Goal: Obtain resource: Download file/media

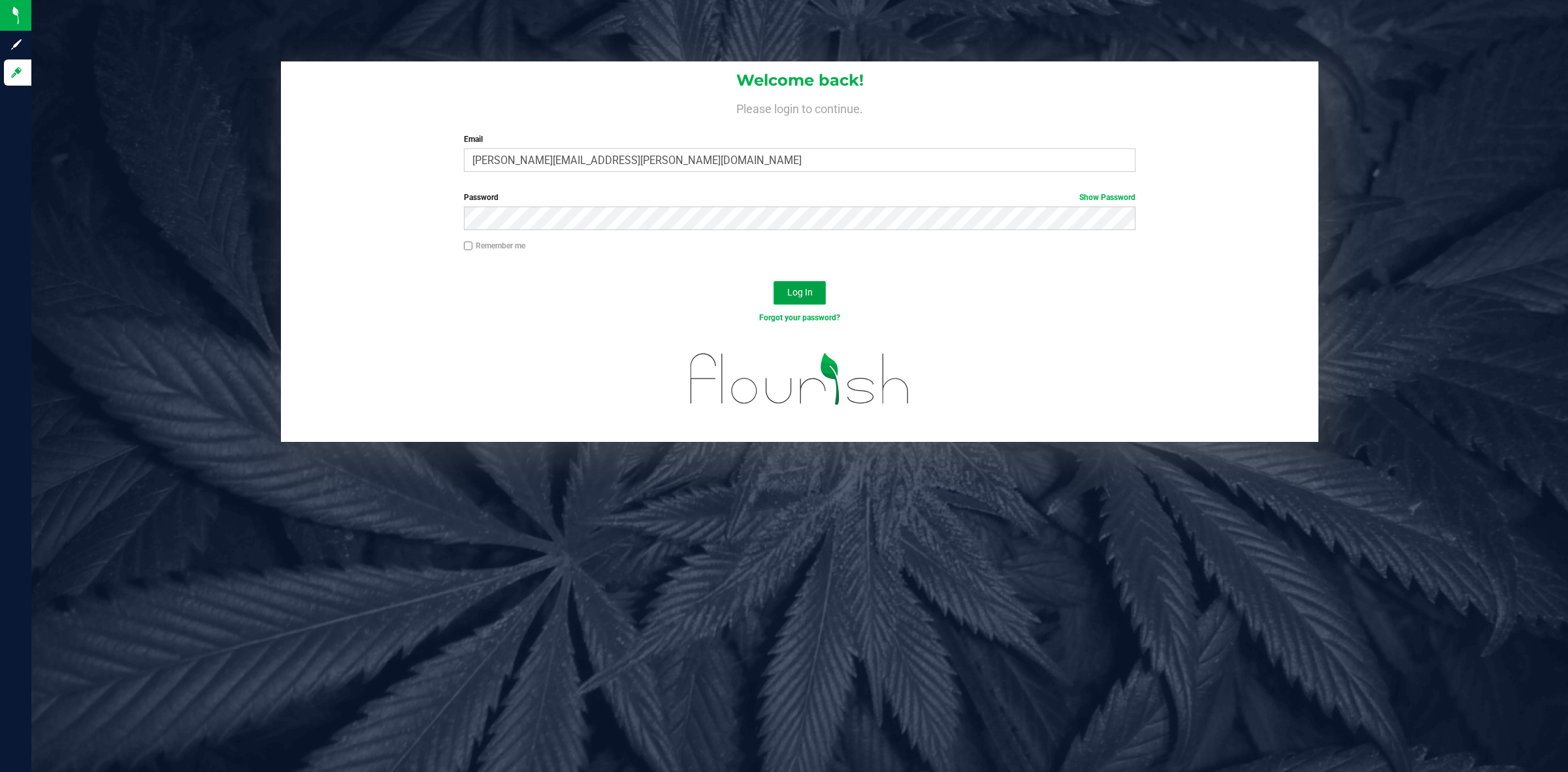
click at [794, 296] on span "Log In" at bounding box center [800, 292] width 25 height 11
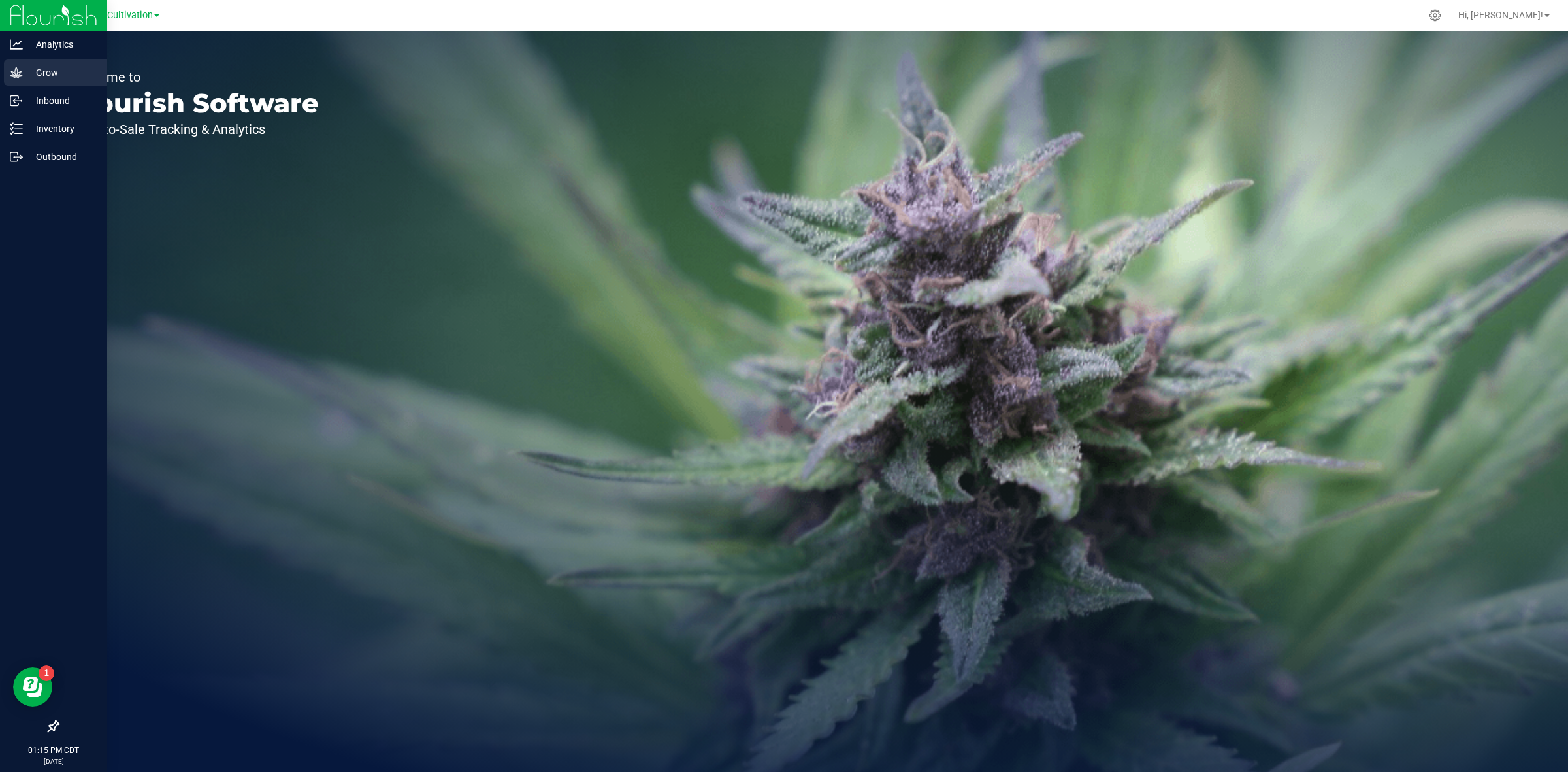
click at [63, 63] on div "Grow" at bounding box center [55, 72] width 103 height 26
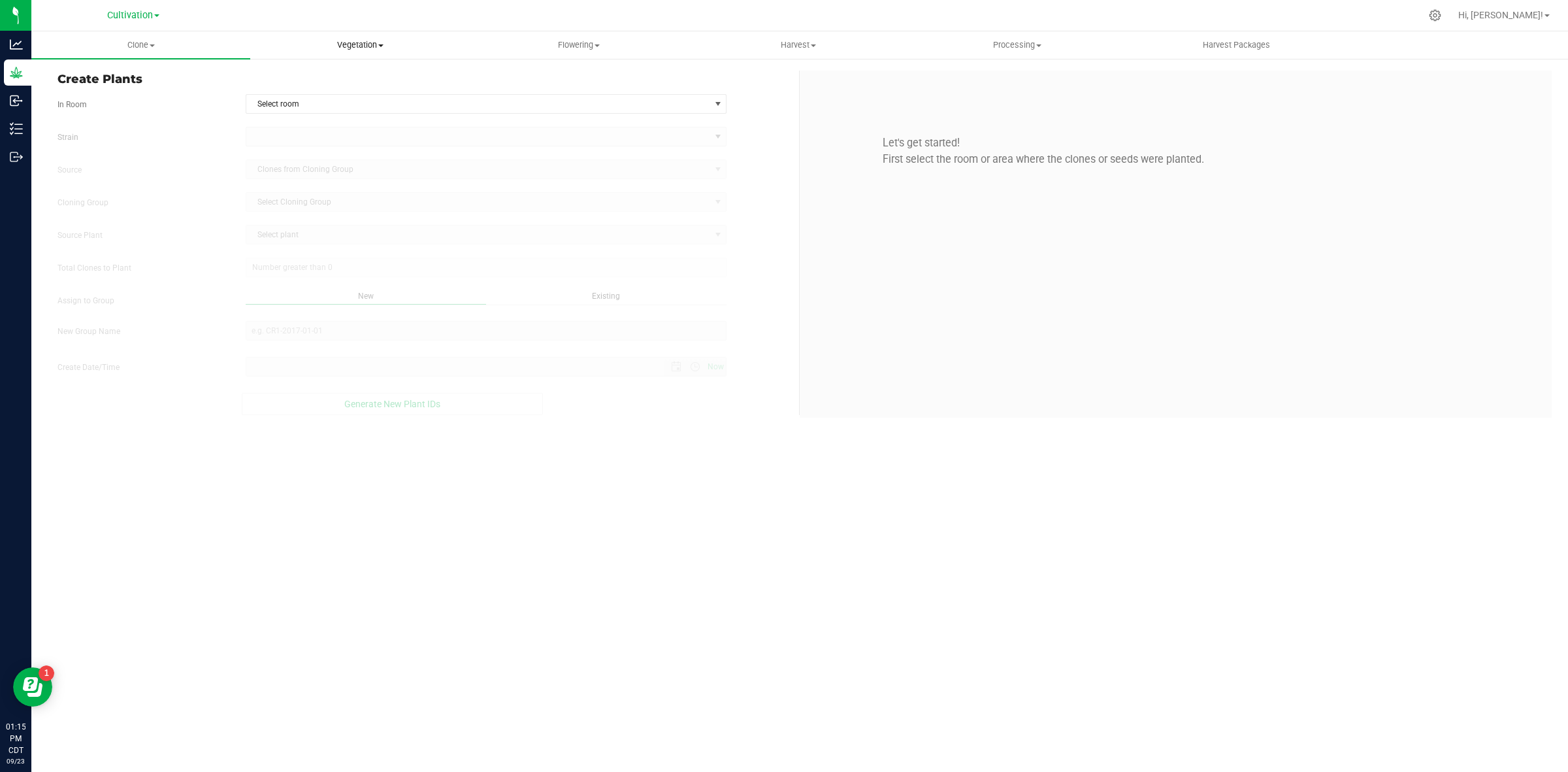
type input "[DATE] 1:15 PM"
click at [379, 47] on span "Vegetation" at bounding box center [359, 45] width 218 height 12
click at [343, 79] on li "Veg groups" at bounding box center [359, 80] width 218 height 16
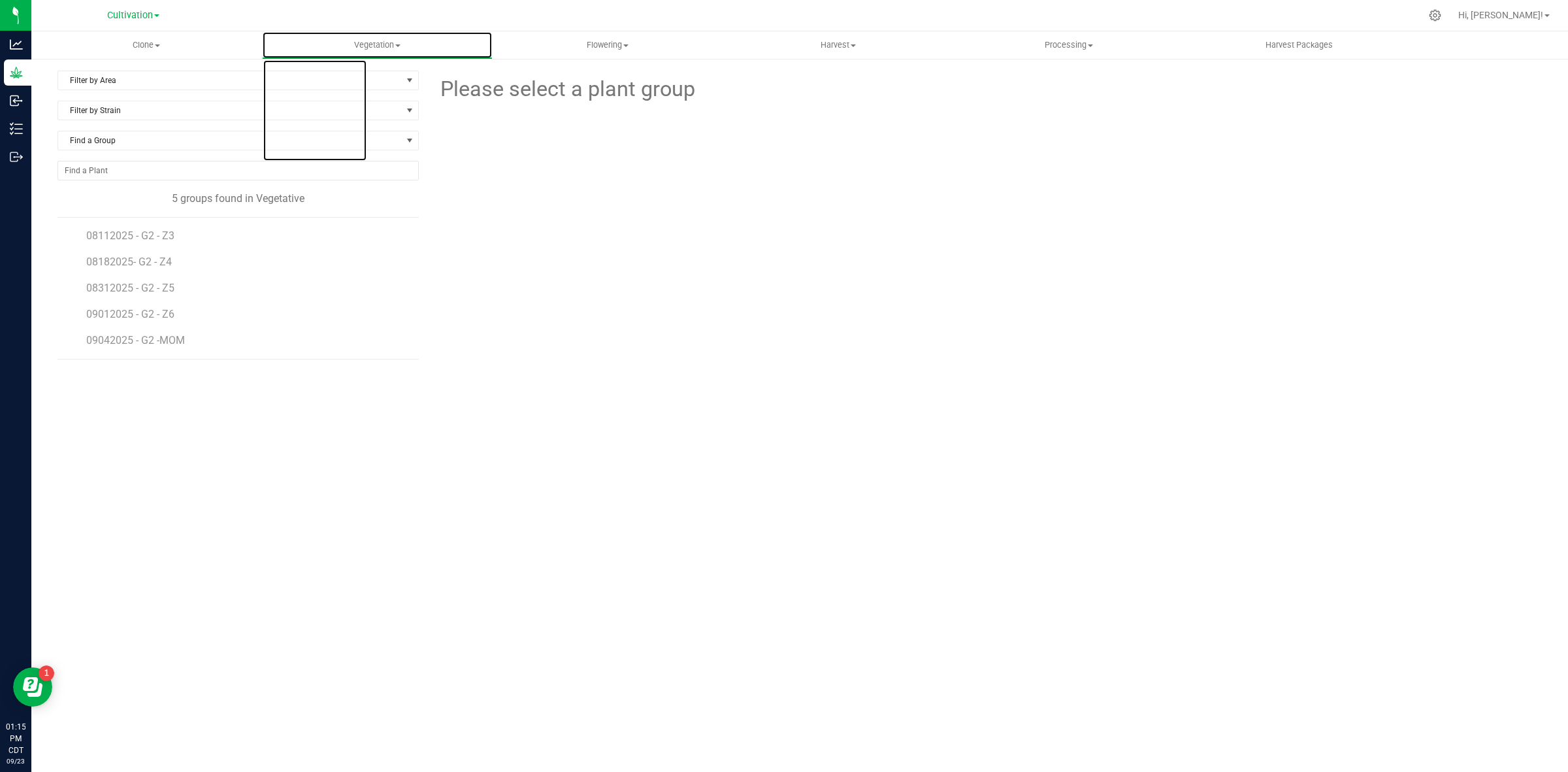
click at [376, 42] on span "Vegetation" at bounding box center [377, 45] width 229 height 12
click at [311, 111] on span "Mother groups" at bounding box center [311, 110] width 98 height 11
click at [146, 237] on span "07082025 - G2 - Z1" at bounding box center [131, 236] width 90 height 13
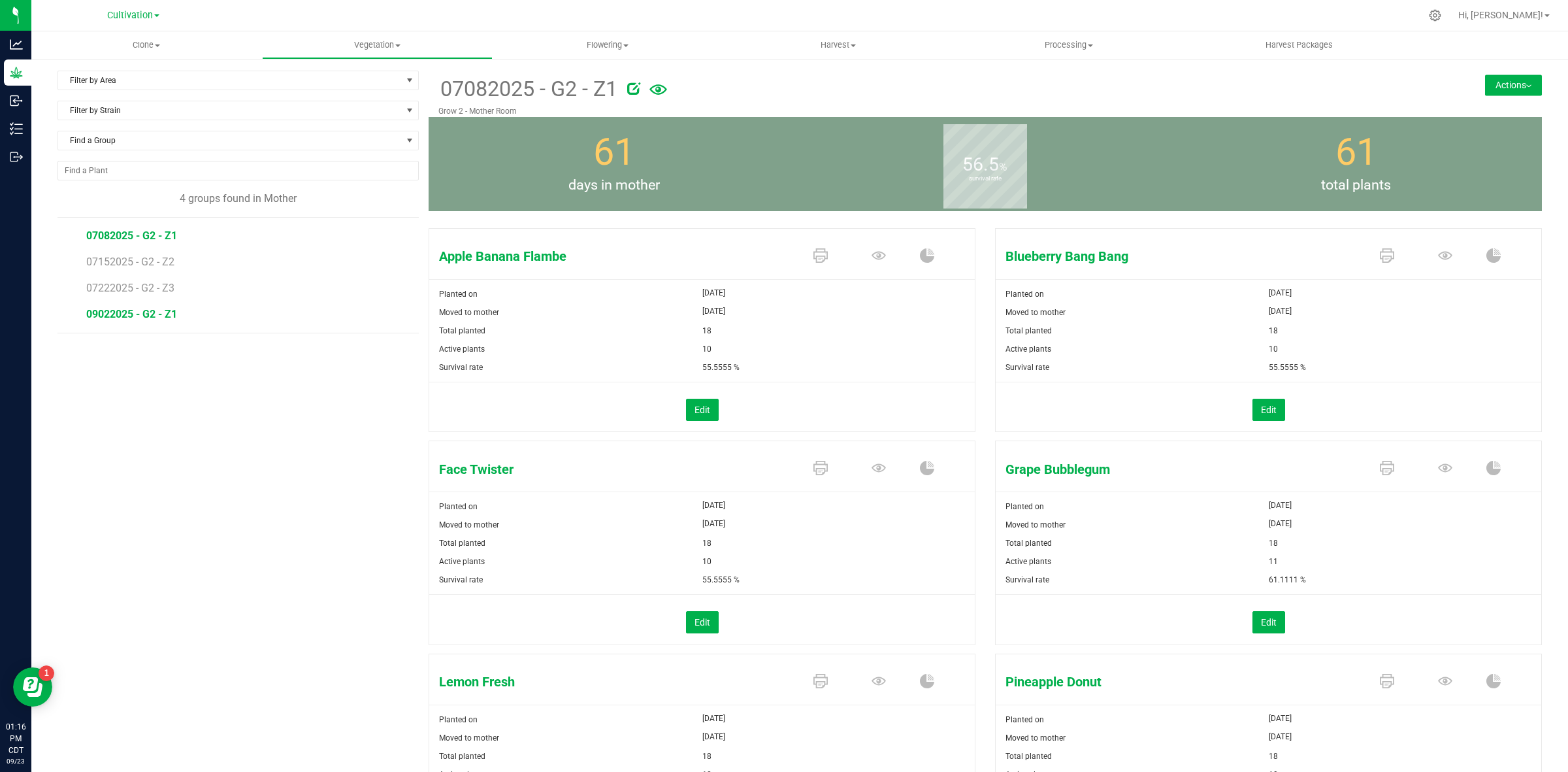
click at [158, 313] on span "09022025 - G2 - Z1" at bounding box center [131, 314] width 90 height 13
click at [117, 260] on span "07152025 - G2 - Z2" at bounding box center [131, 262] width 90 height 13
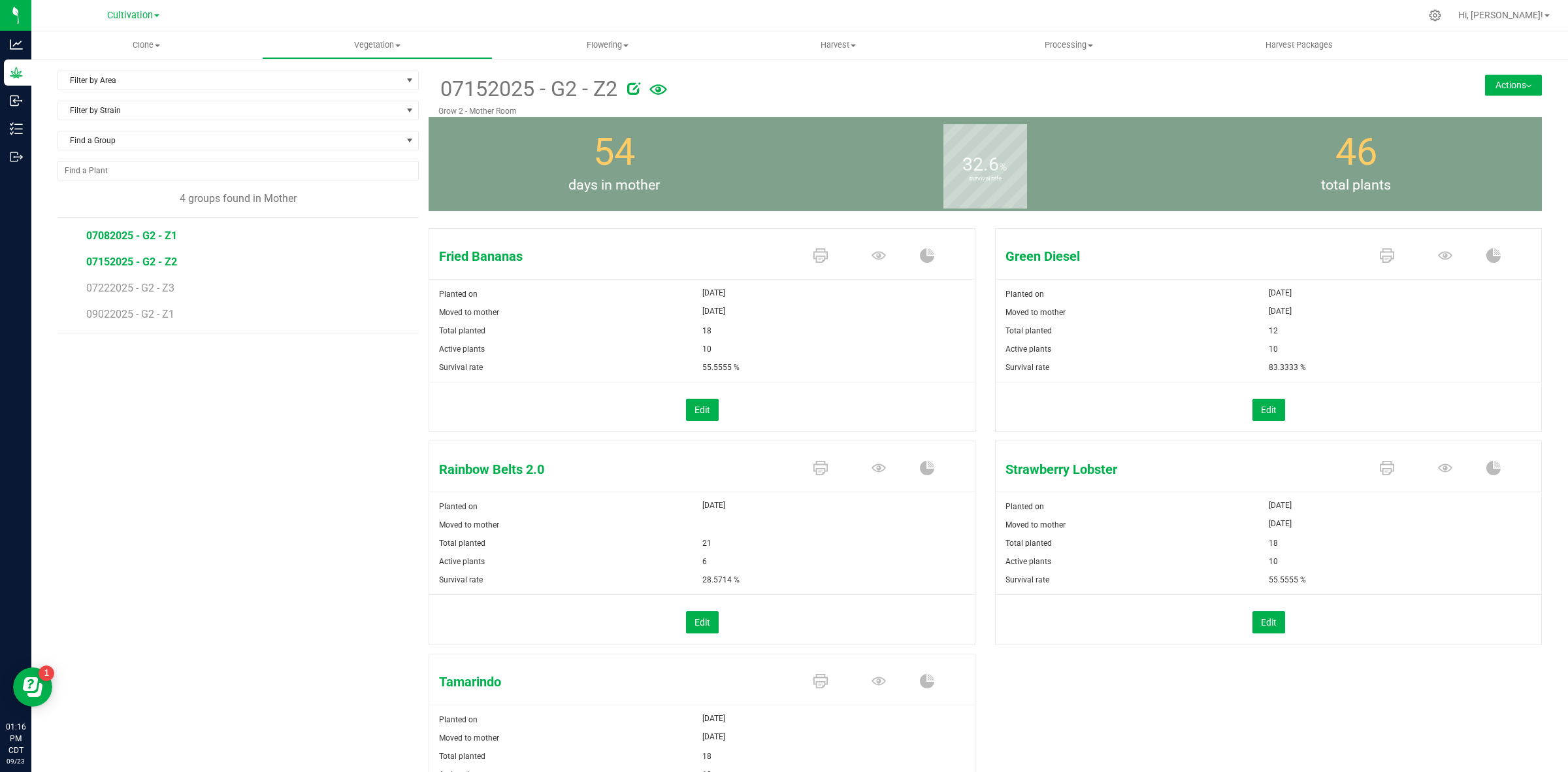
click at [152, 232] on span "07082025 - G2 - Z1" at bounding box center [131, 236] width 90 height 13
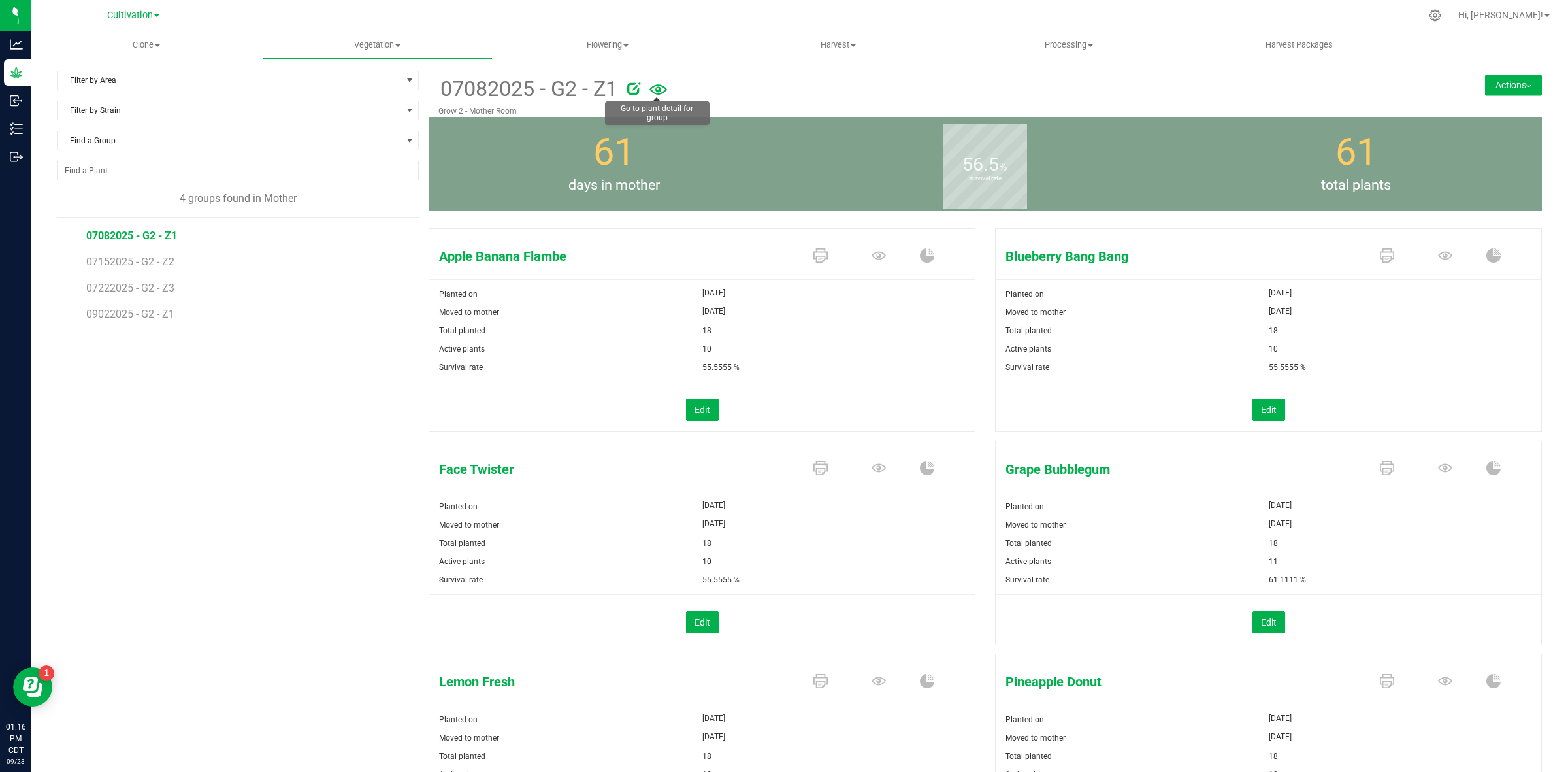
click at [661, 93] on icon at bounding box center [658, 90] width 18 height 28
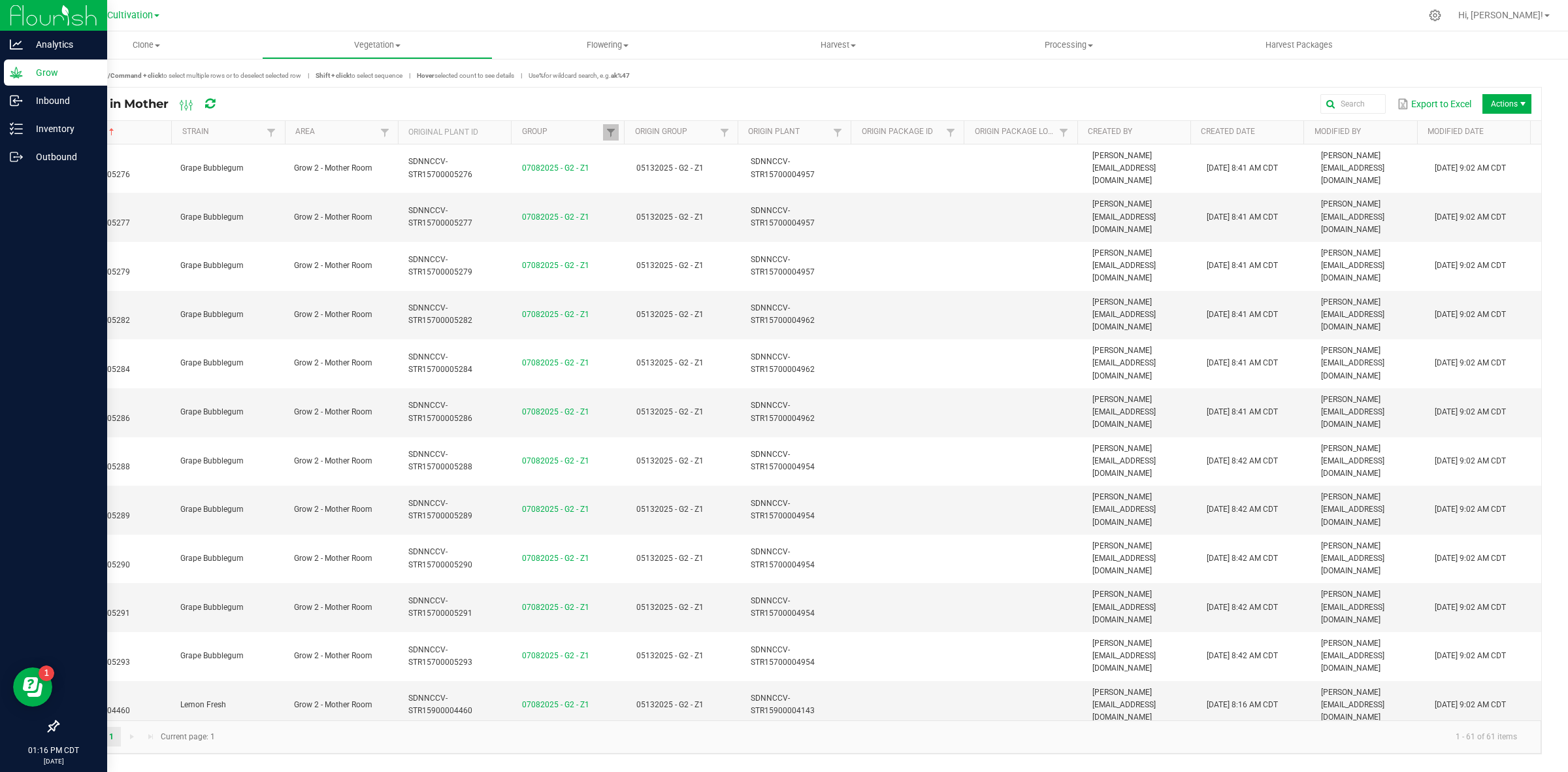
click at [26, 73] on p "Grow" at bounding box center [63, 73] width 79 height 16
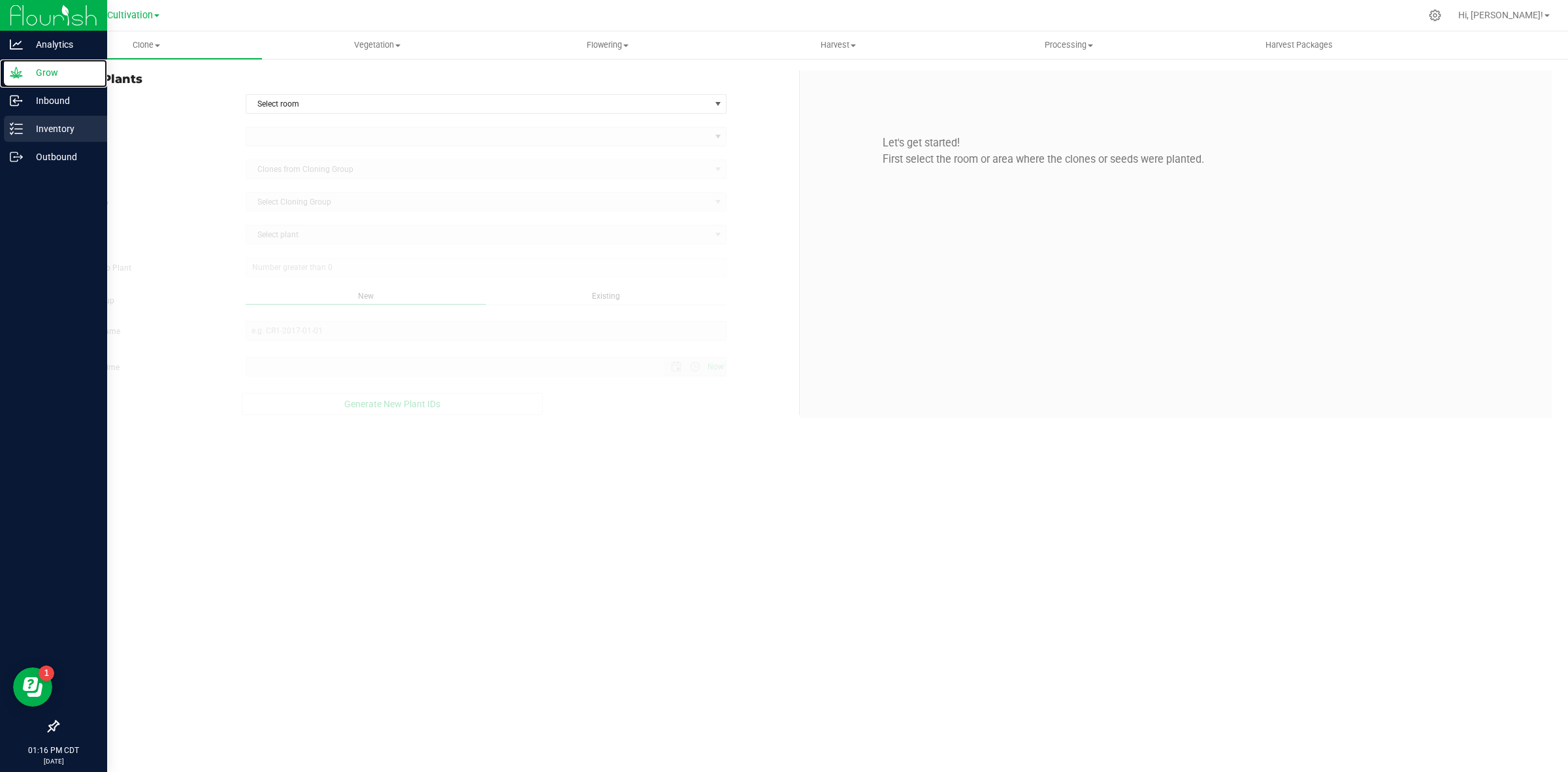
type input "[DATE] 1:16 PM"
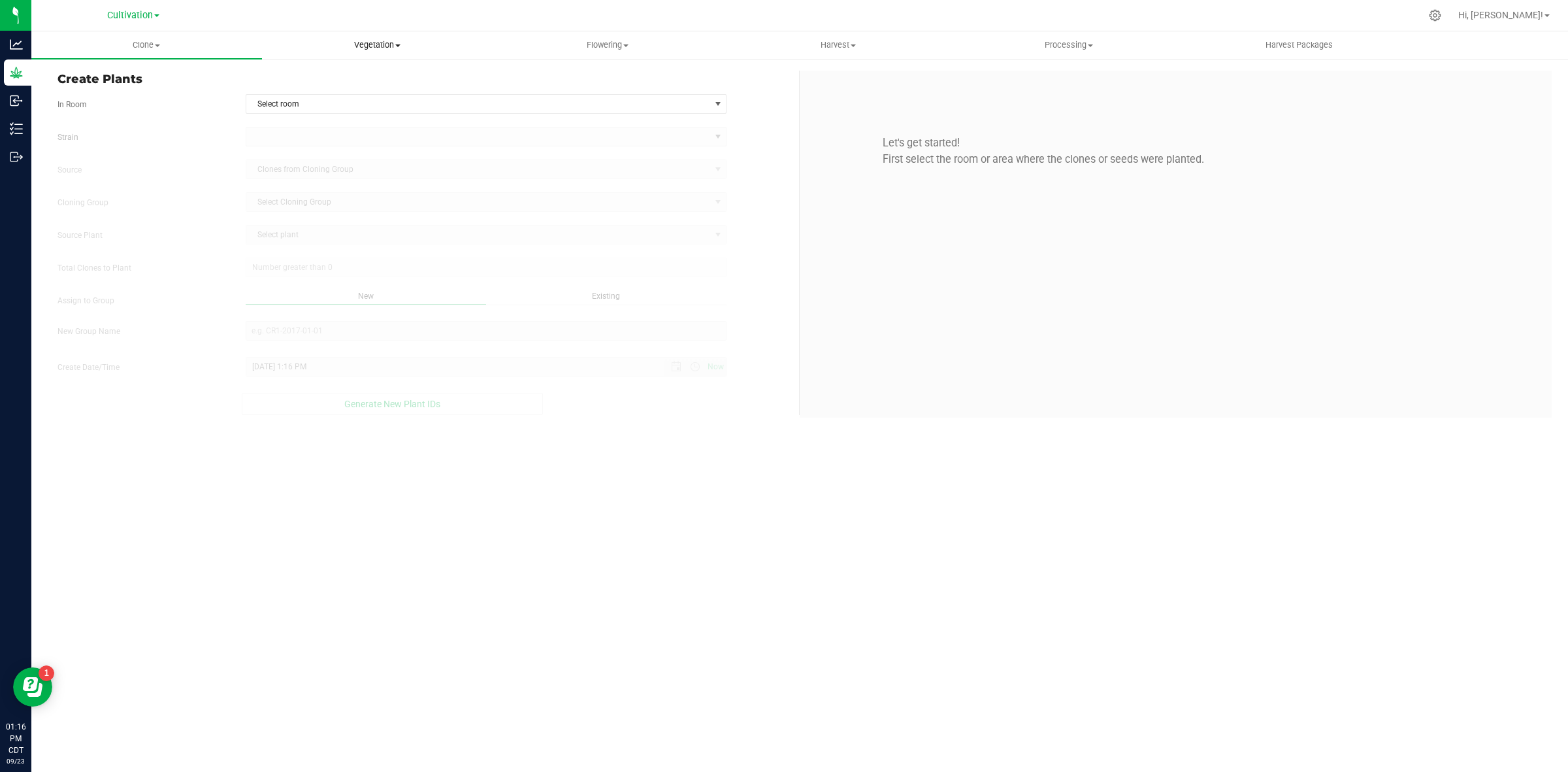
click at [366, 46] on span "Vegetation" at bounding box center [377, 45] width 229 height 12
click at [322, 106] on span "Mother groups" at bounding box center [311, 110] width 98 height 11
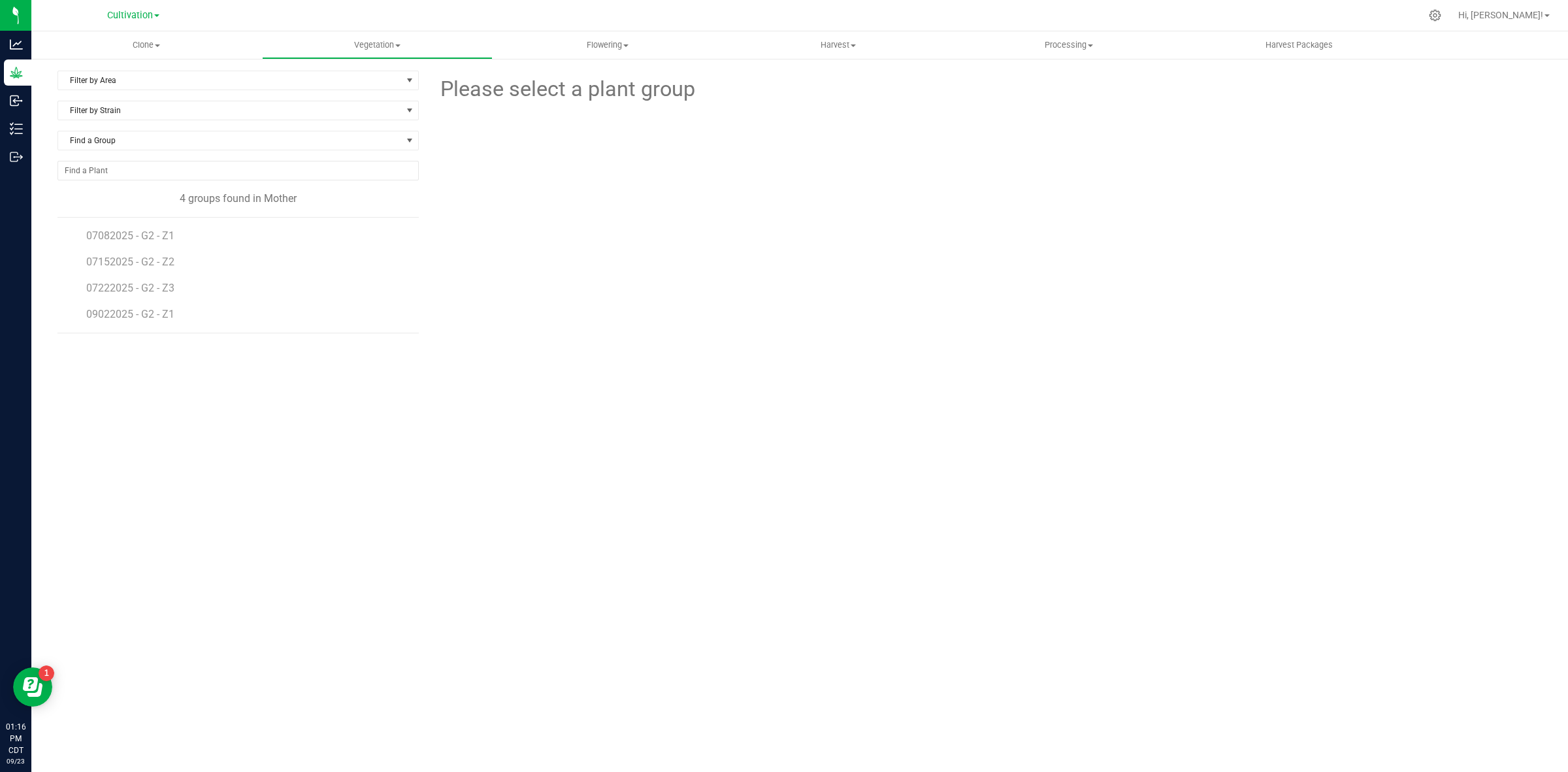
drag, startPoint x: 187, startPoint y: 236, endPoint x: 85, endPoint y: 238, distance: 102.0
click at [85, 238] on div "07082025 - G2 - Z1 07152025 - G2 - Z2 07222025 - G2 - Z3 09022025 - G2 - Z1" at bounding box center [238, 275] width 362 height 116
copy span "07082025 - G2 - Z1"
click at [151, 238] on span "07082025 - G2 - Z1" at bounding box center [131, 236] width 90 height 13
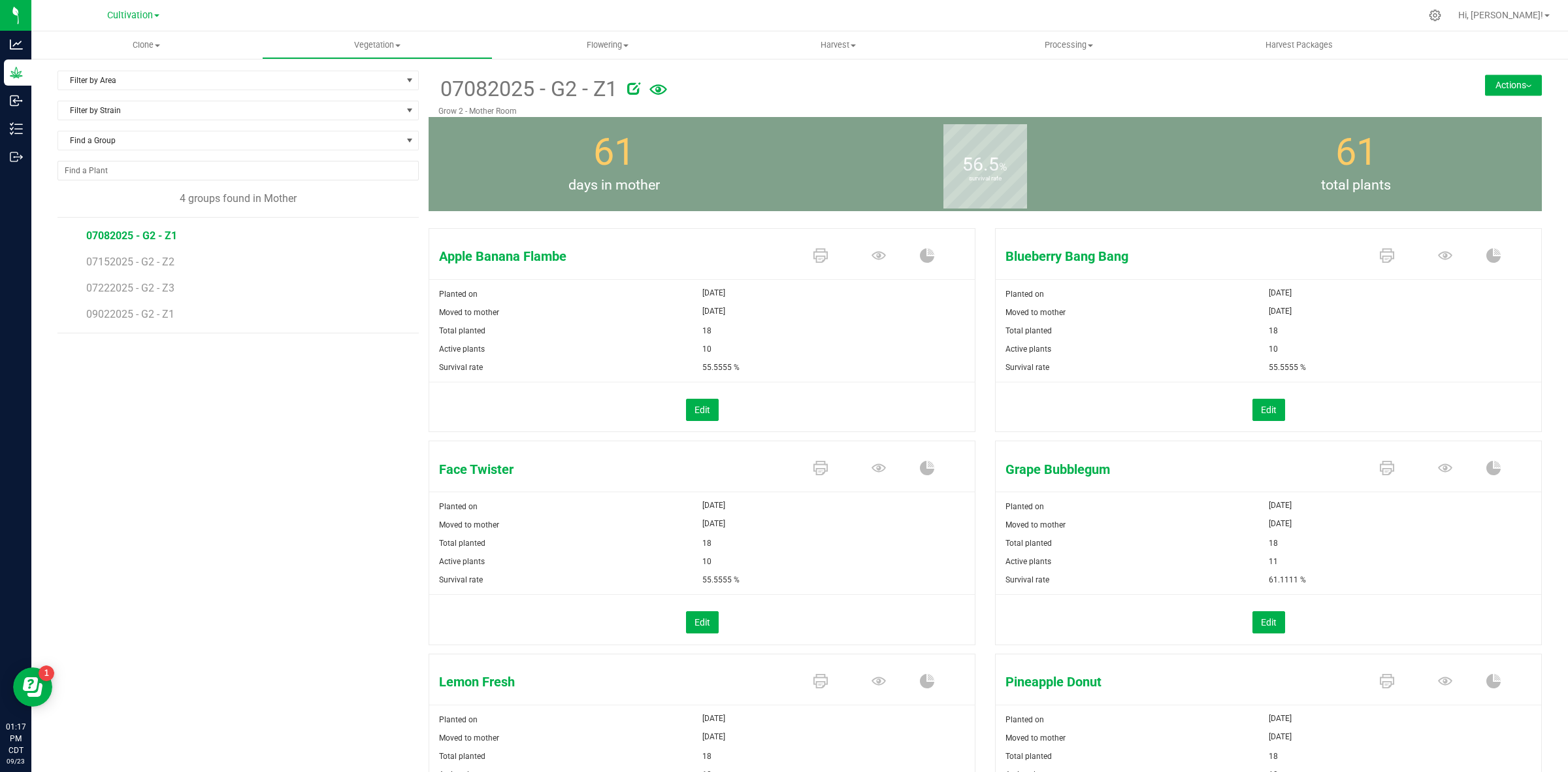
click at [656, 90] on icon at bounding box center [658, 90] width 18 height 11
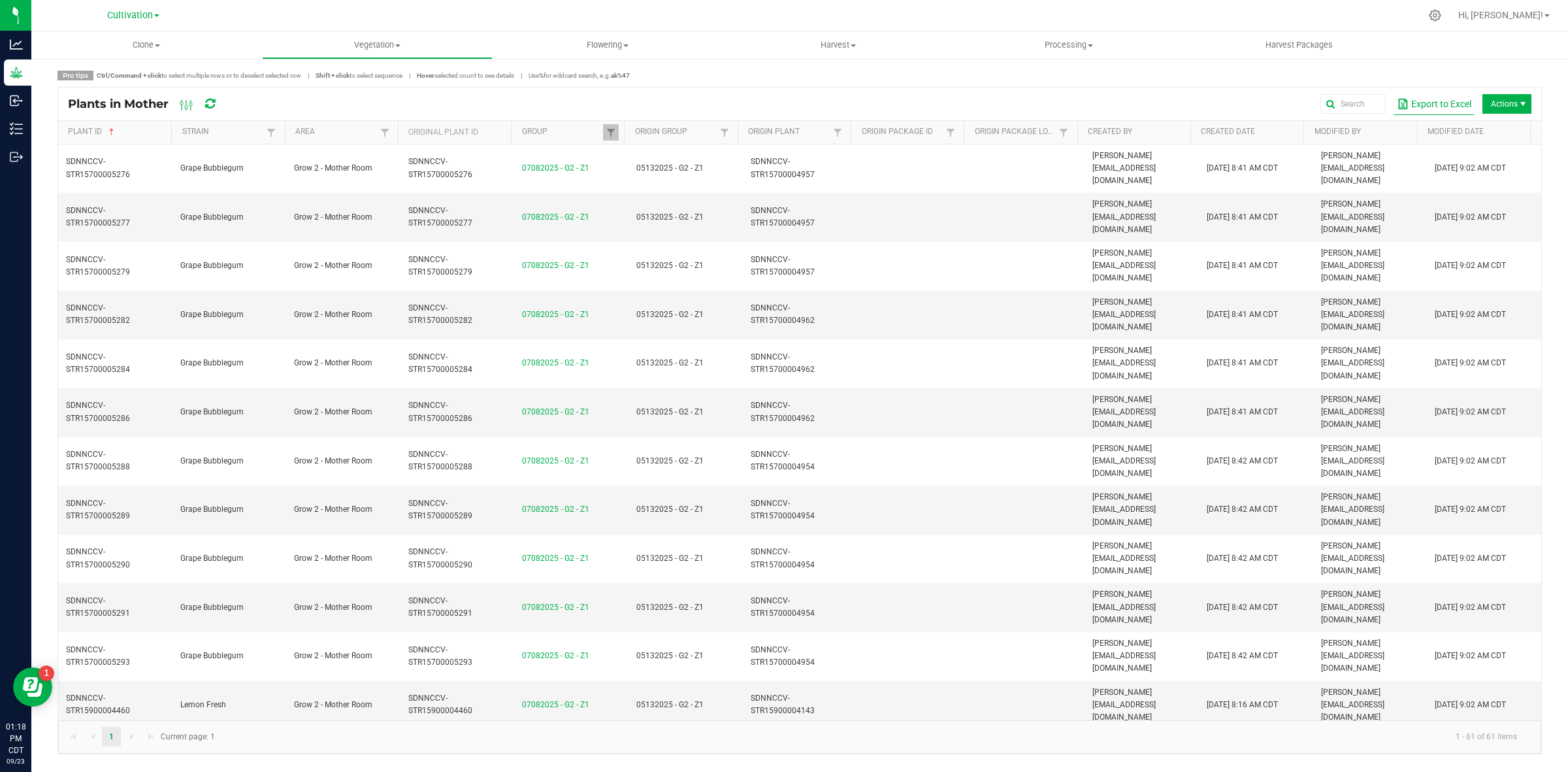
click at [1413, 103] on button "Export to Excel" at bounding box center [1434, 104] width 81 height 22
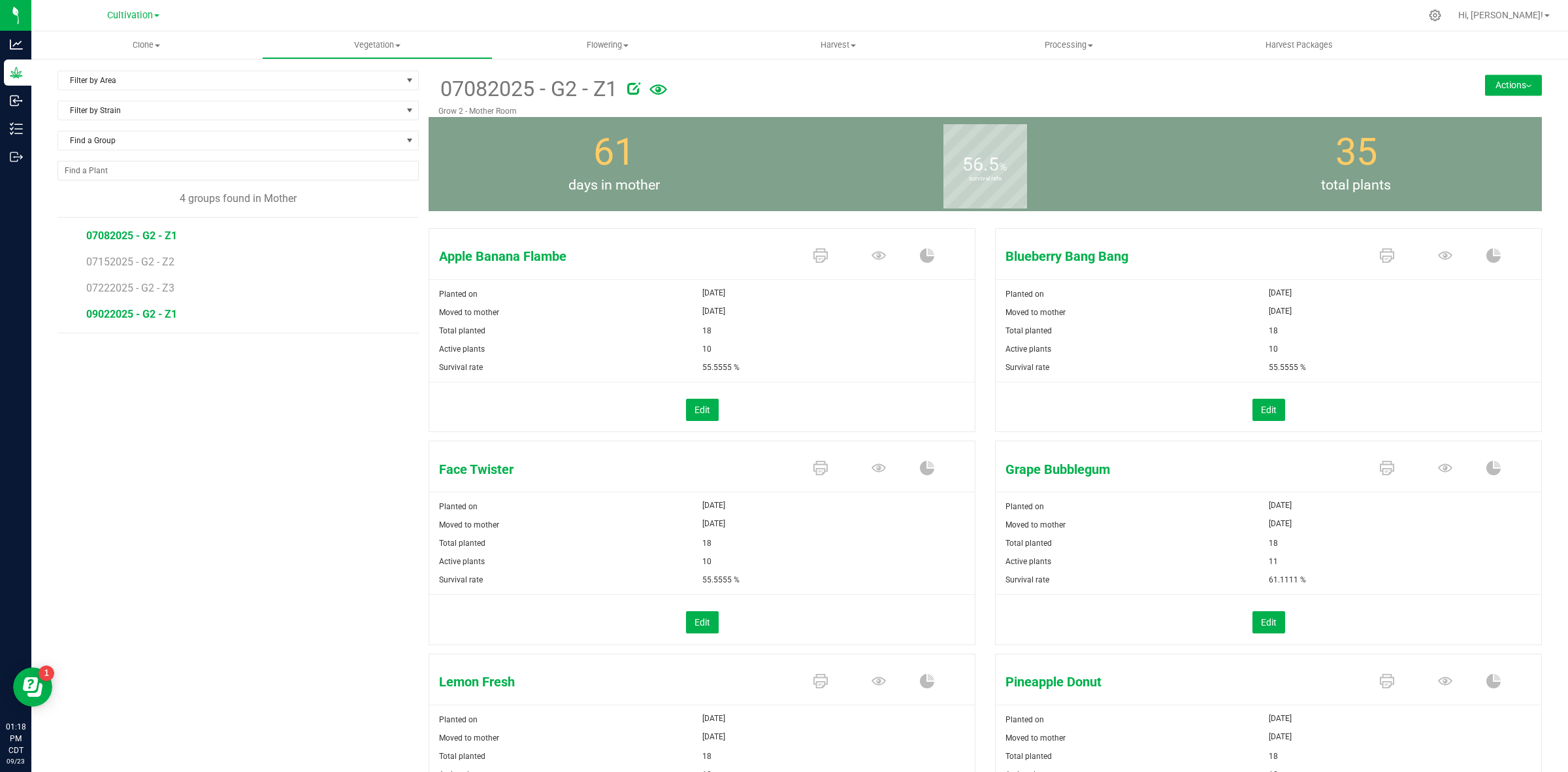
click at [151, 318] on span "09022025 - G2 - Z1" at bounding box center [131, 314] width 90 height 13
click at [654, 91] on icon at bounding box center [658, 90] width 18 height 28
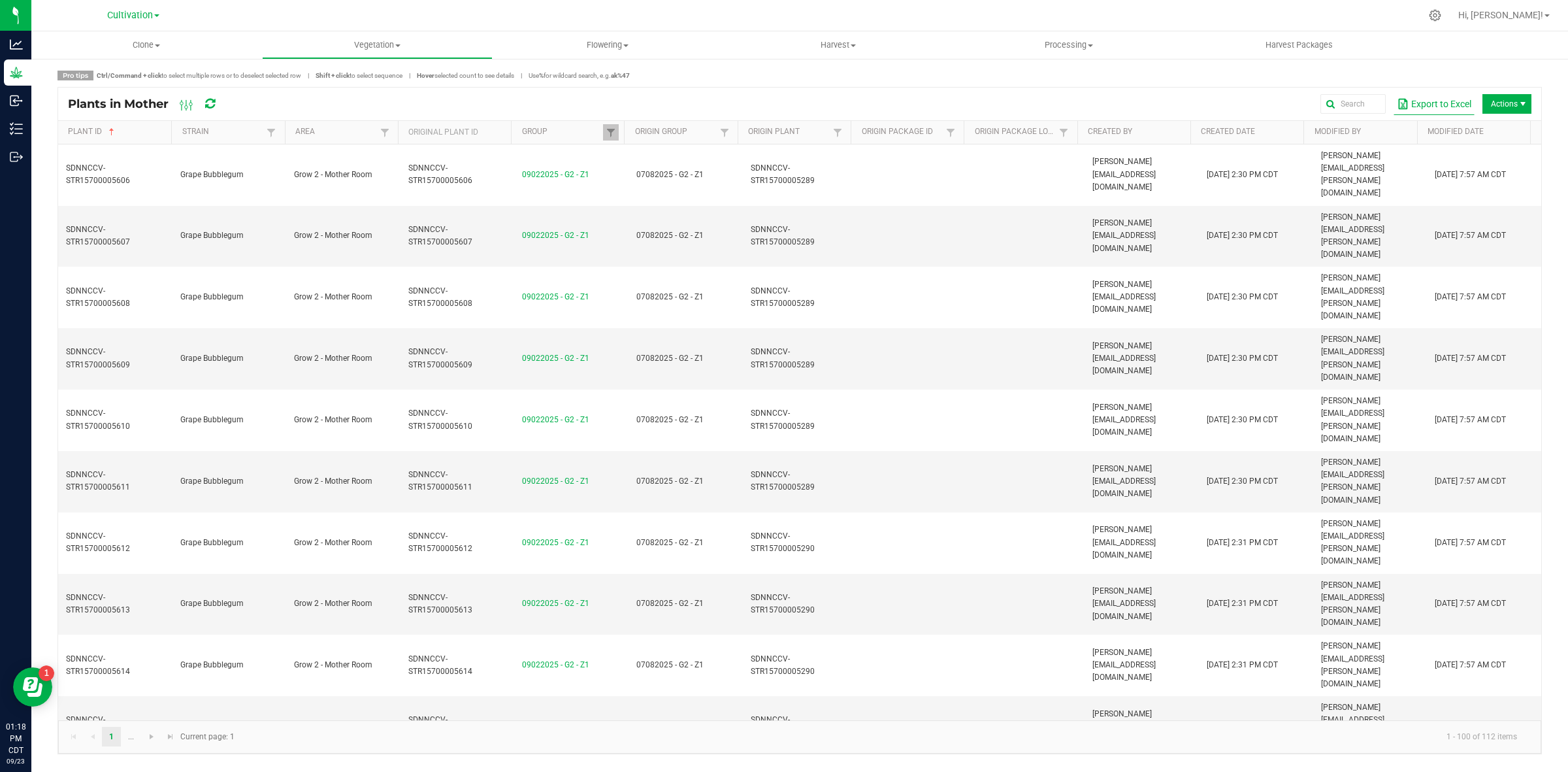
click at [1452, 102] on button "Export to Excel" at bounding box center [1434, 104] width 81 height 22
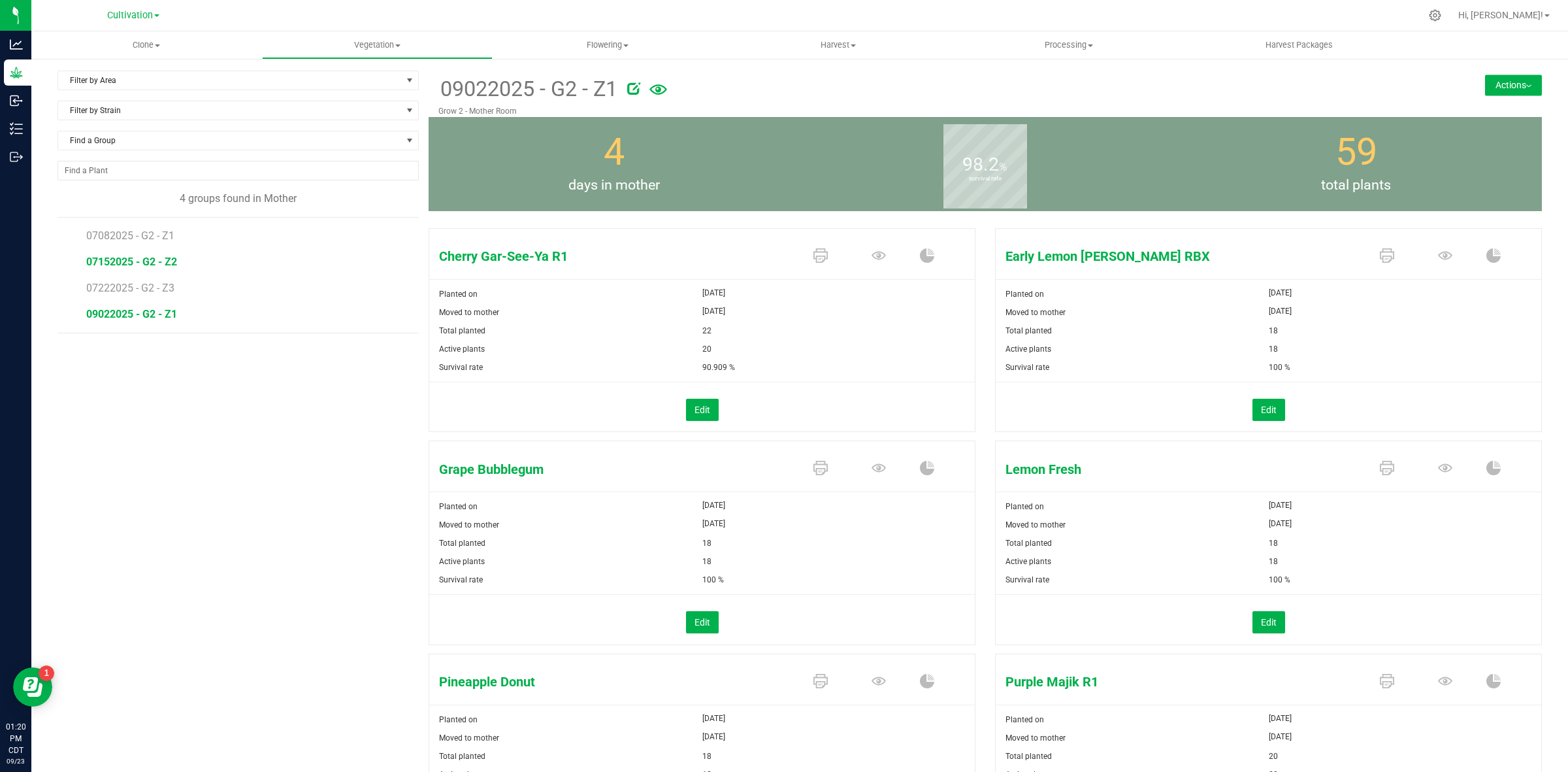
click at [150, 267] on span "07152025 - G2 - Z2" at bounding box center [131, 262] width 90 height 13
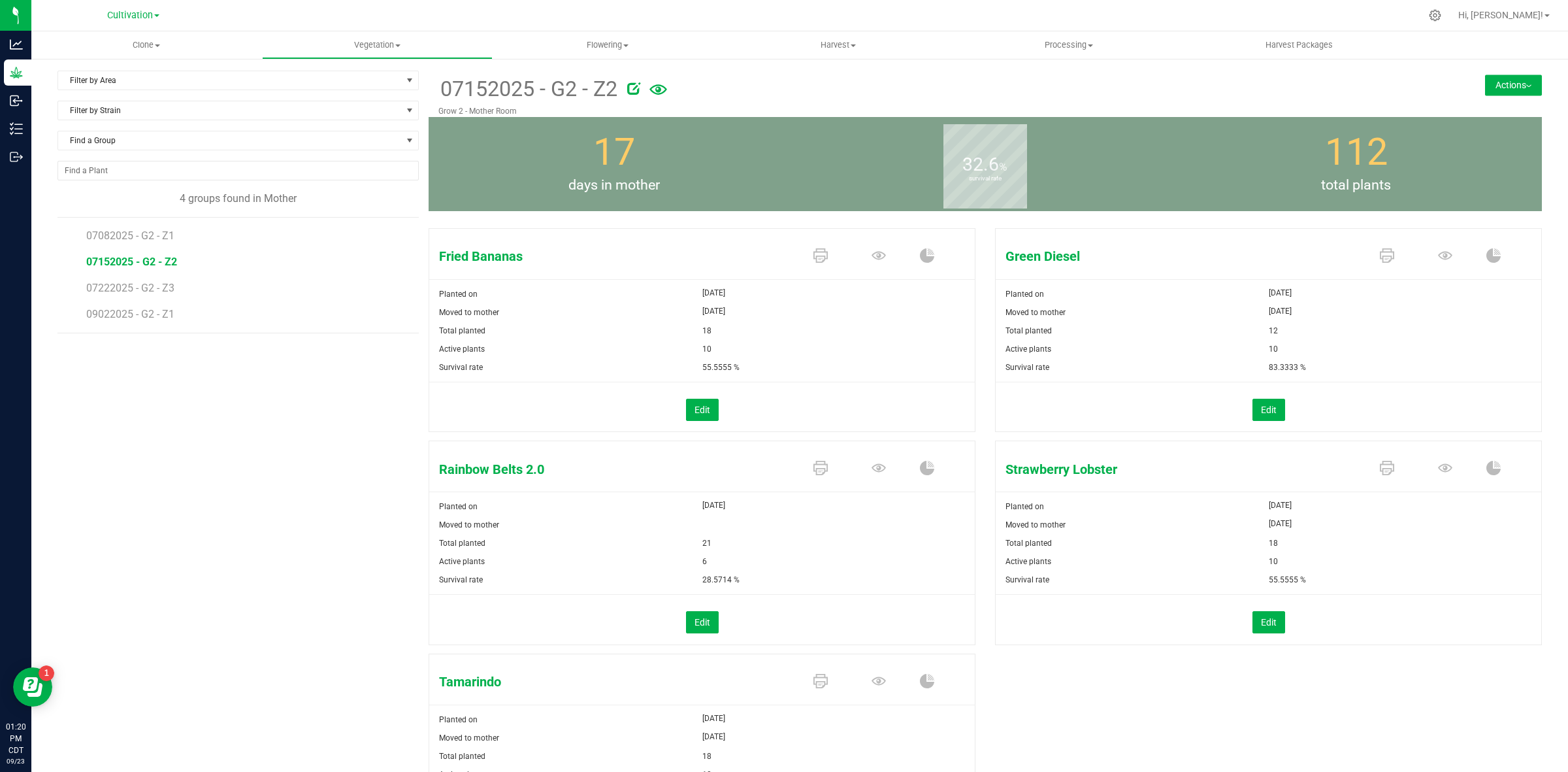
click at [658, 89] on icon at bounding box center [658, 90] width 18 height 11
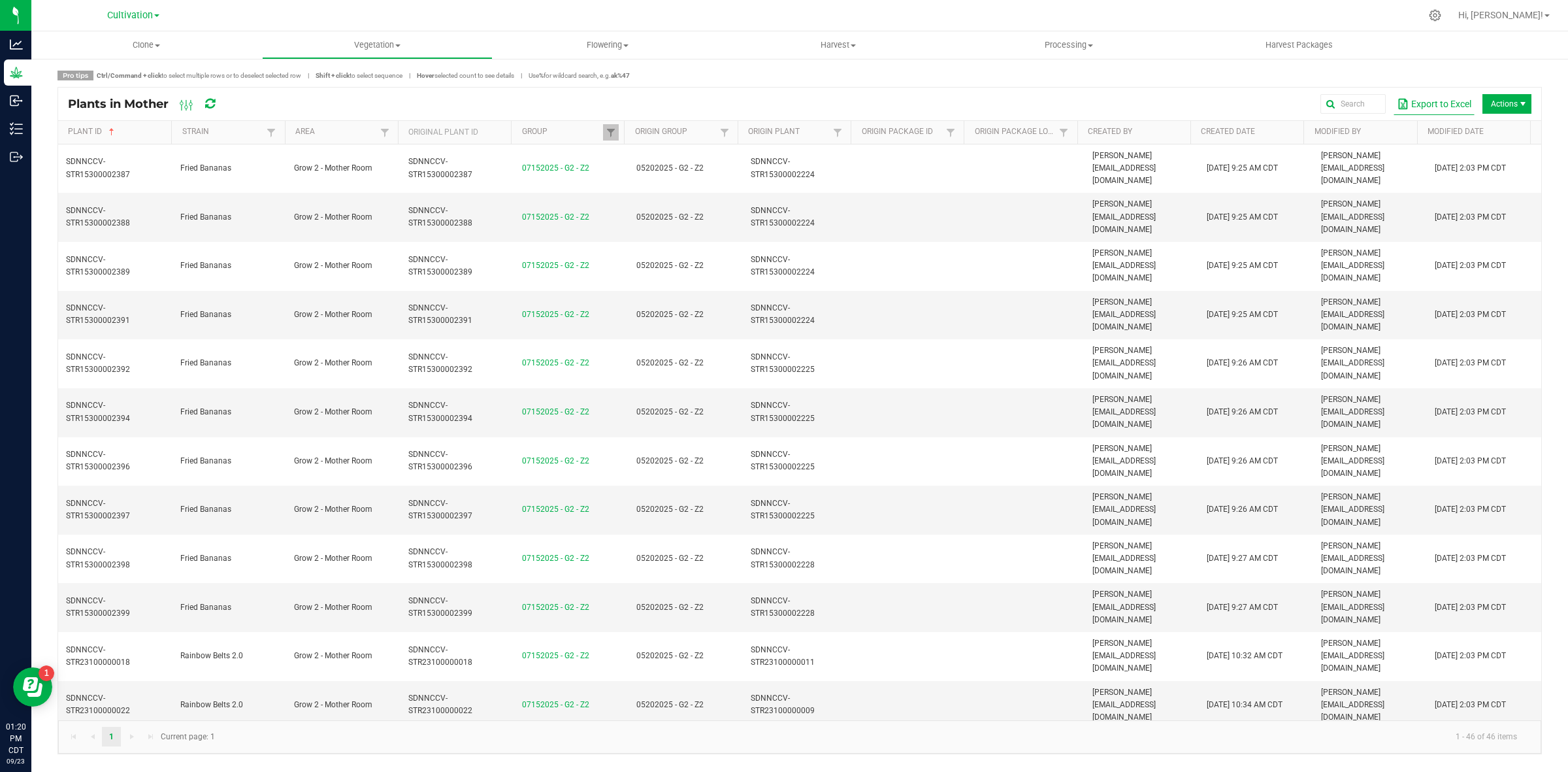
click at [1435, 98] on button "Export to Excel" at bounding box center [1434, 104] width 81 height 22
